Goal: Book appointment/travel/reservation

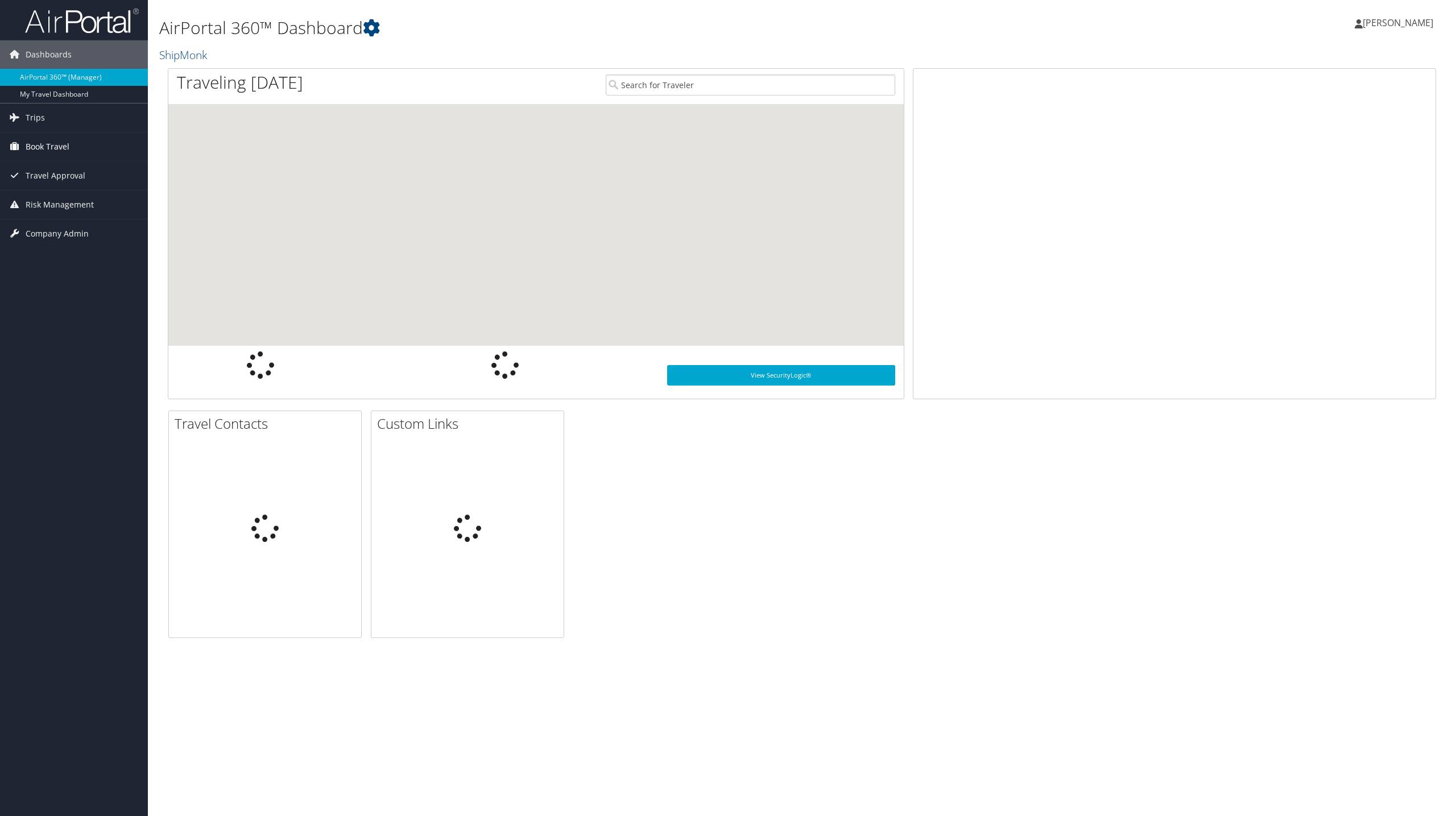
click at [77, 149] on link "Book Travel" at bounding box center [74, 147] width 148 height 28
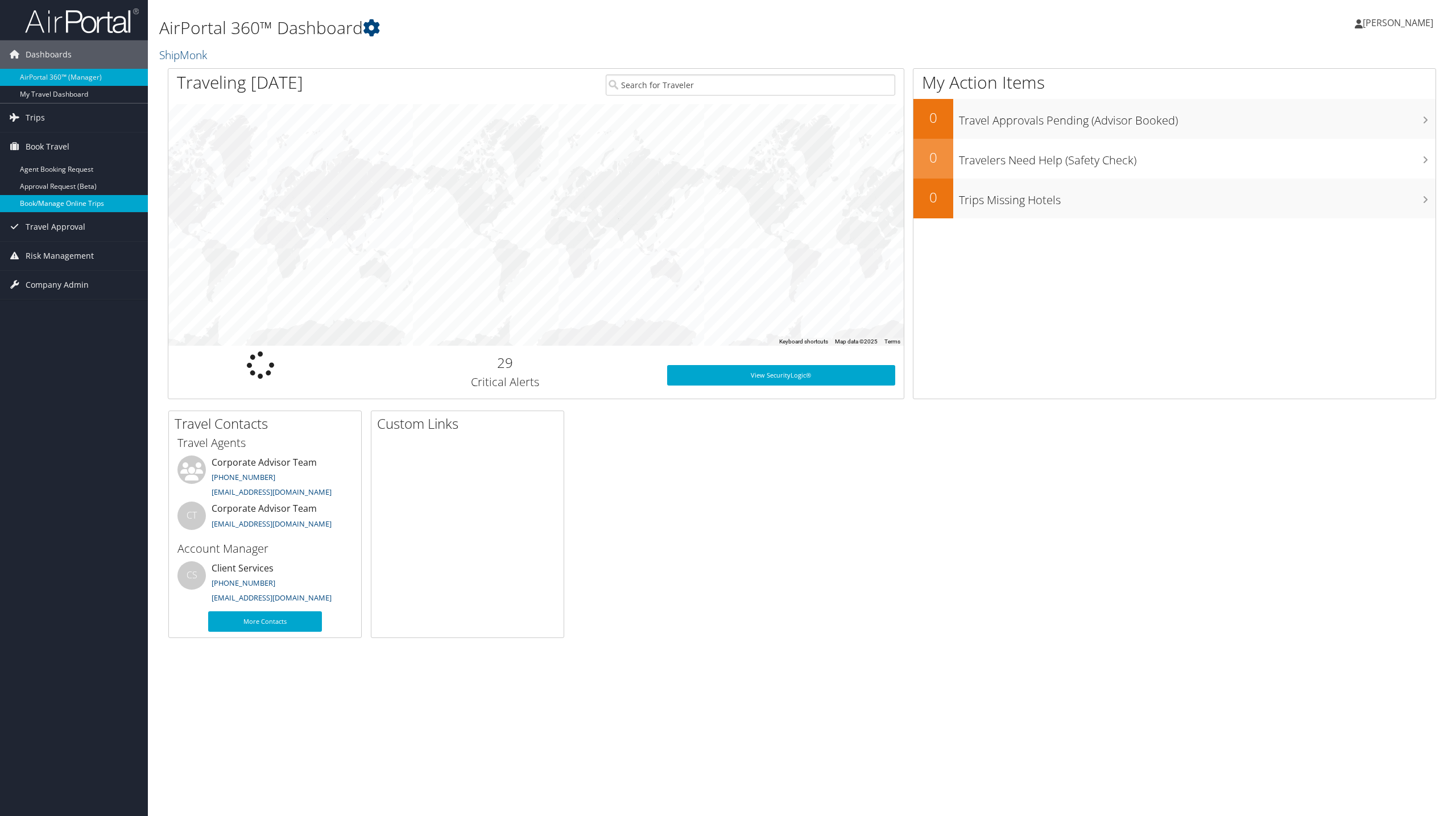
click at [84, 206] on link "Book/Manage Online Trips" at bounding box center [74, 203] width 148 height 17
